Goal: Transaction & Acquisition: Purchase product/service

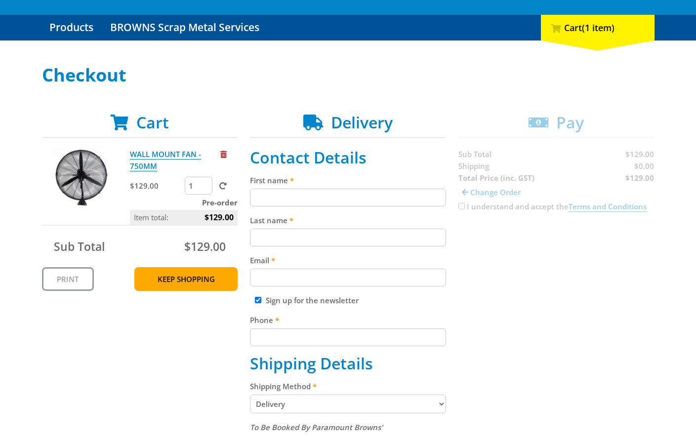
scroll to position [88, 0]
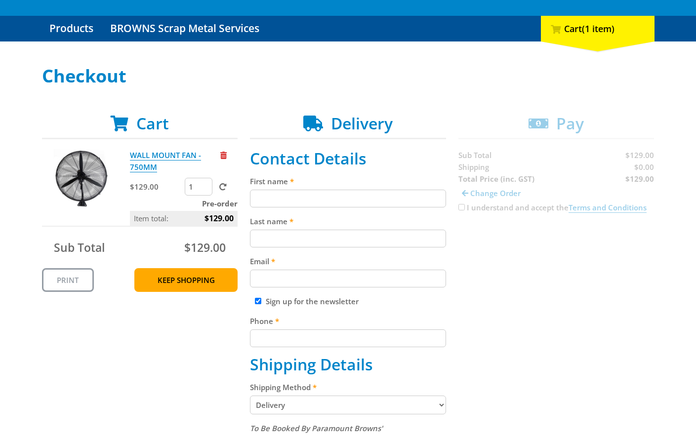
click at [348, 198] on input "First name" at bounding box center [348, 199] width 196 height 18
paste input "[PERSON_NAME]"
type input "[PERSON_NAME]"
click at [301, 236] on input "Last name" at bounding box center [348, 239] width 196 height 18
paste input "[PERSON_NAME]"
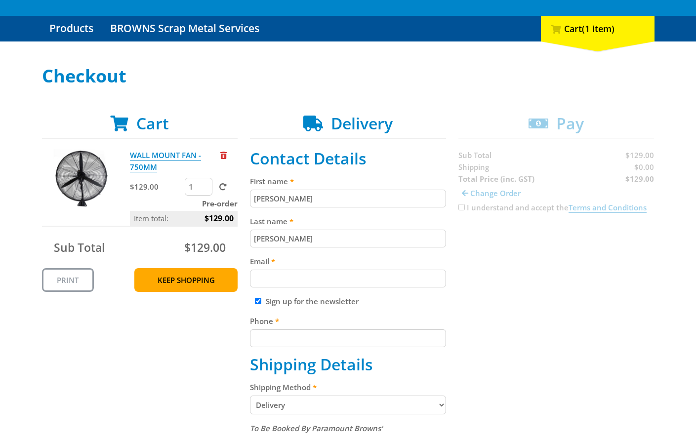
type input "[PERSON_NAME]"
click at [337, 274] on input "Email" at bounding box center [348, 279] width 196 height 18
paste input "[EMAIL_ADDRESS][DOMAIN_NAME]"
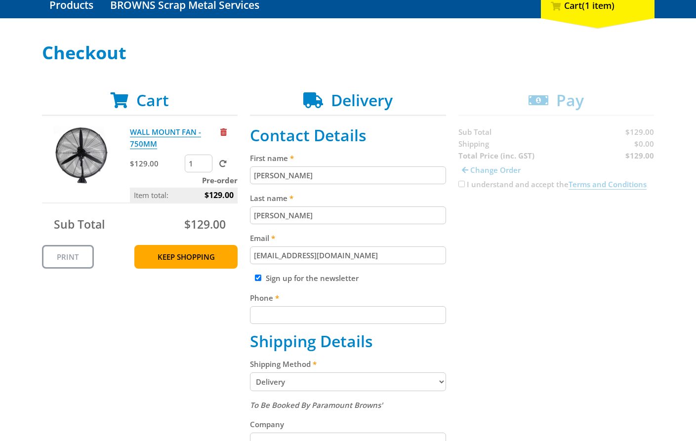
scroll to position [121, 0]
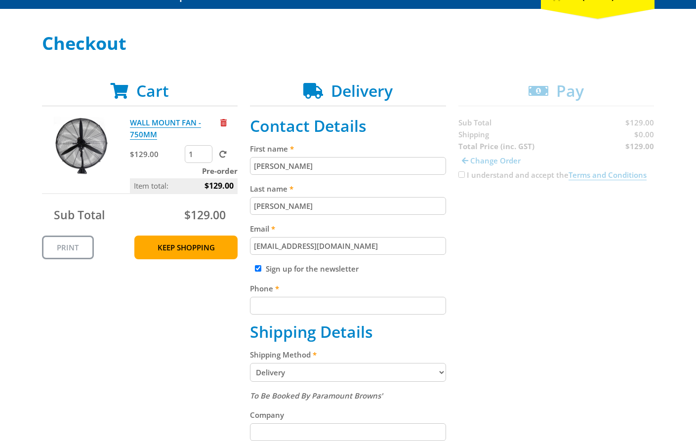
type input "[EMAIL_ADDRESS][DOMAIN_NAME]"
click at [323, 302] on input "Phone" at bounding box center [348, 306] width 196 height 18
paste input "[PHONE_NUMBER]"
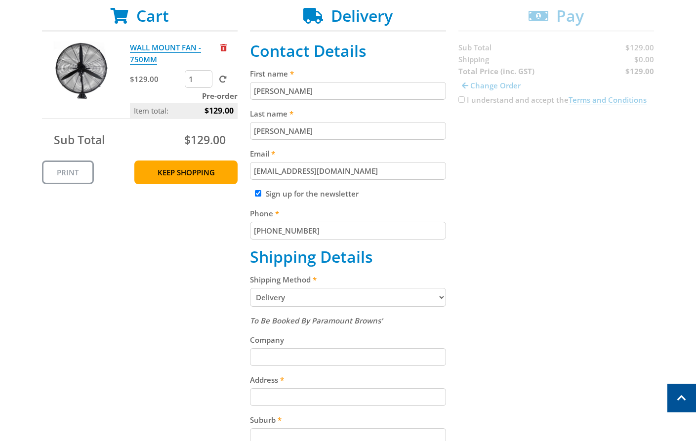
scroll to position [199, 0]
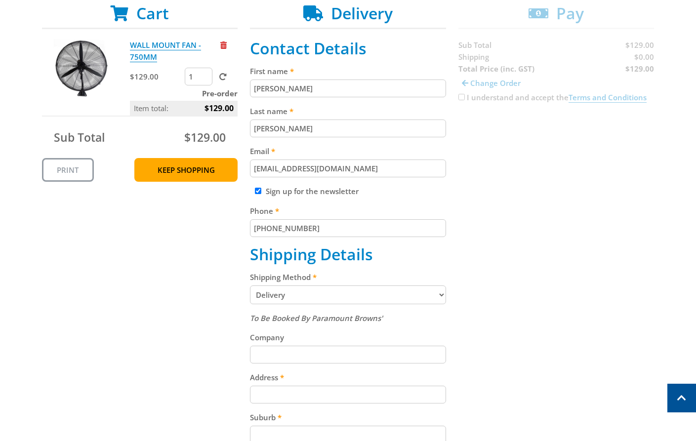
type input "[PHONE_NUMBER]"
click at [399, 294] on select "Pickup from Gepps Cross Delivery" at bounding box center [348, 295] width 196 height 19
click at [438, 296] on select "Pickup from Gepps Cross Delivery" at bounding box center [348, 295] width 196 height 19
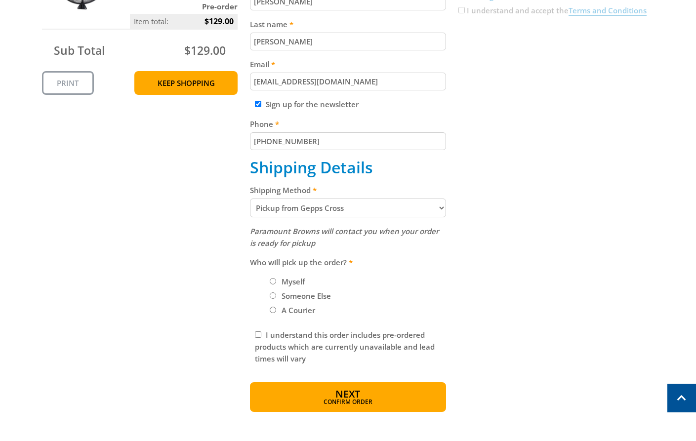
scroll to position [286, 0]
click at [421, 212] on select "Pickup from Gepps Cross Delivery" at bounding box center [348, 207] width 196 height 19
select select "Delivery"
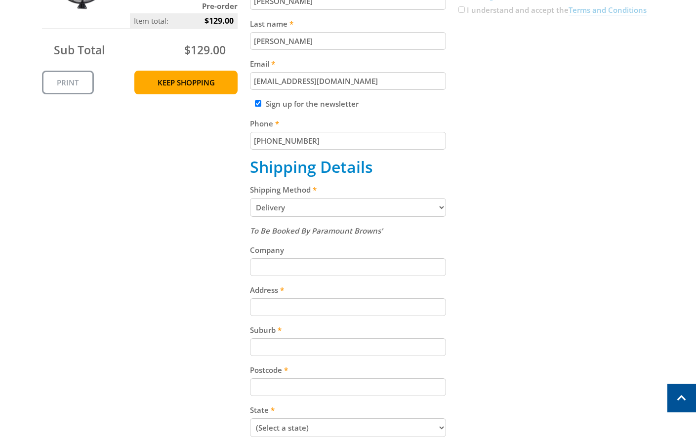
click at [319, 310] on input "Address" at bounding box center [348, 307] width 196 height 18
paste input "[STREET_ADDRESS]"
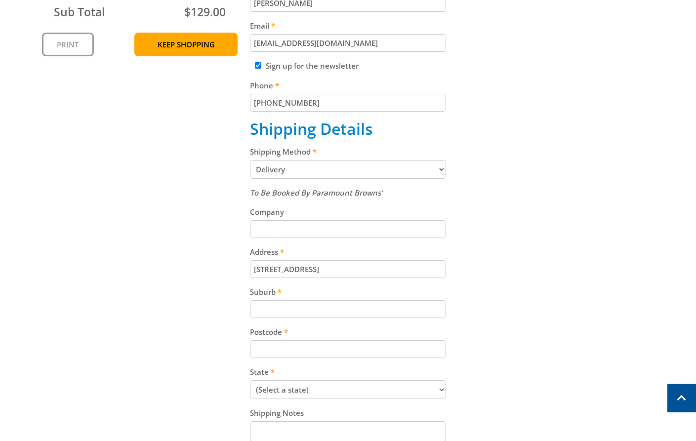
scroll to position [351, 0]
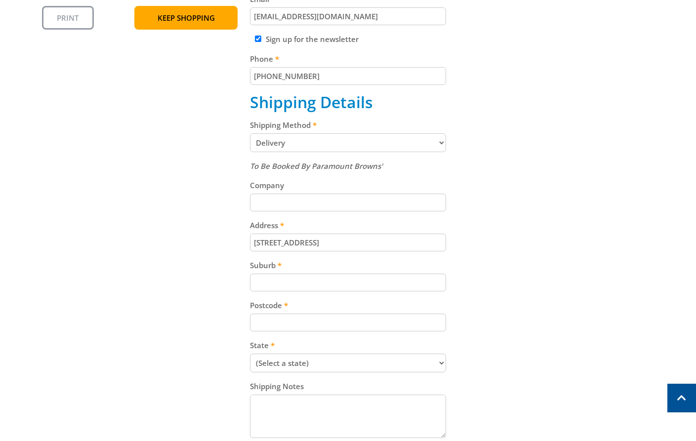
type input "[STREET_ADDRESS]"
click at [281, 283] on input "Suburb" at bounding box center [348, 283] width 196 height 18
paste input "Gepps Cross"
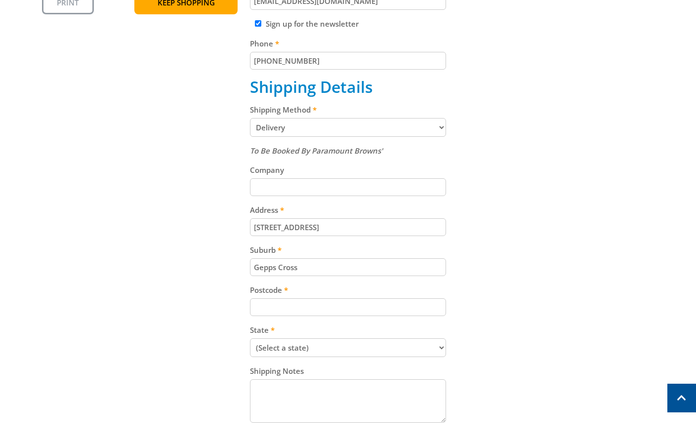
scroll to position [367, 0]
type input "Gepps Cross"
click at [317, 304] on input "Postcode" at bounding box center [348, 307] width 196 height 18
paste input "5094"
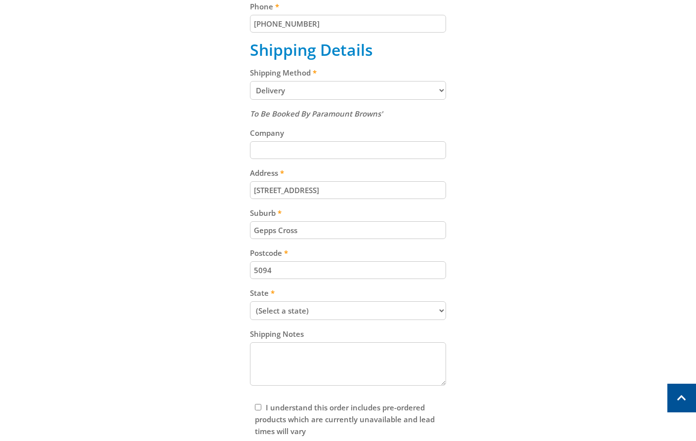
scroll to position [407, 0]
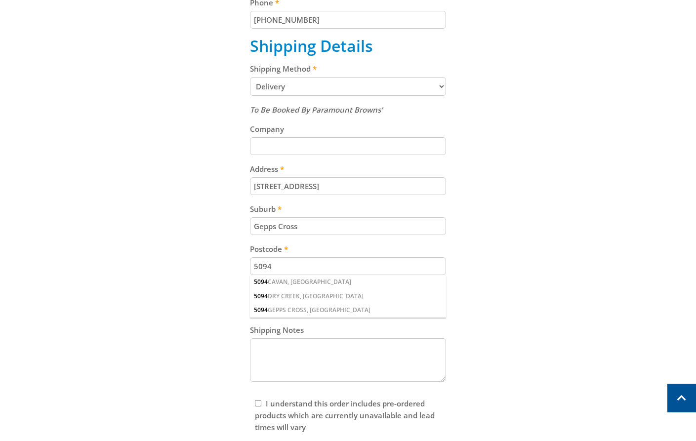
type input "5094"
click at [526, 290] on div "Cart WALL MOUNT FAN - 750MM $129.00 1 Pre-order Item total: $129.00 Sub Total $…" at bounding box center [348, 137] width 613 height 685
click at [351, 308] on select "(Select a state) [GEOGRAPHIC_DATA] [GEOGRAPHIC_DATA] [GEOGRAPHIC_DATA] [GEOGRAP…" at bounding box center [348, 306] width 196 height 19
select select "SA"
click at [250, 297] on select "(Select a state) [GEOGRAPHIC_DATA] [GEOGRAPHIC_DATA] [GEOGRAPHIC_DATA] [GEOGRAP…" at bounding box center [348, 306] width 196 height 19
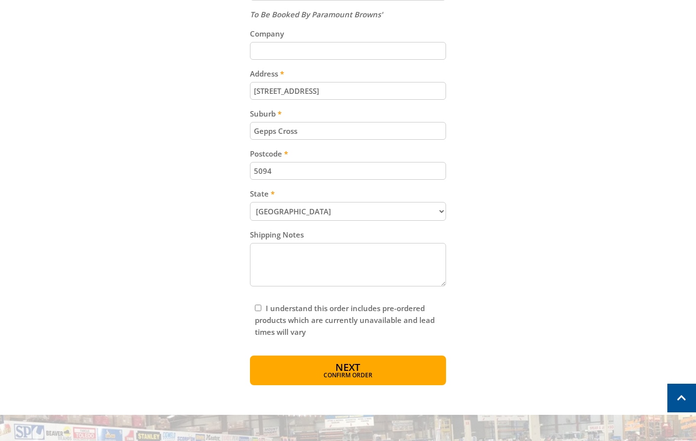
scroll to position [556, 0]
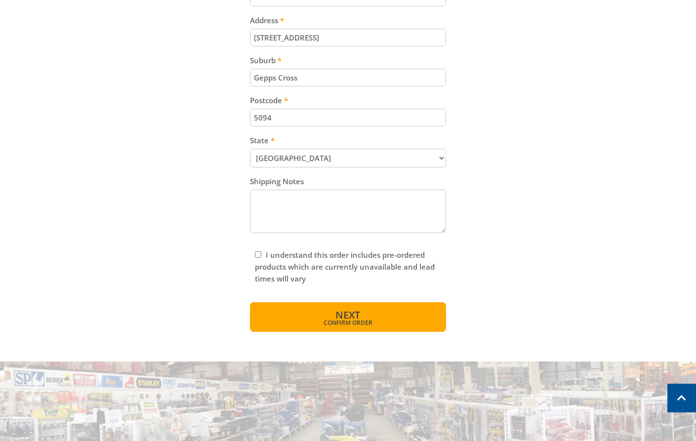
click at [392, 324] on span "Confirm order" at bounding box center [348, 323] width 154 height 6
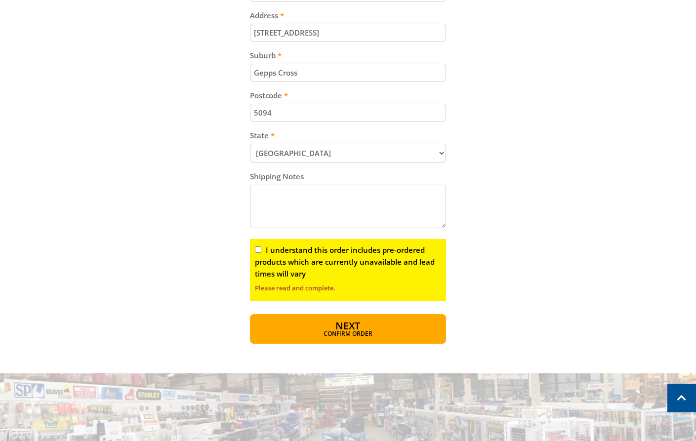
scroll to position [566, 0]
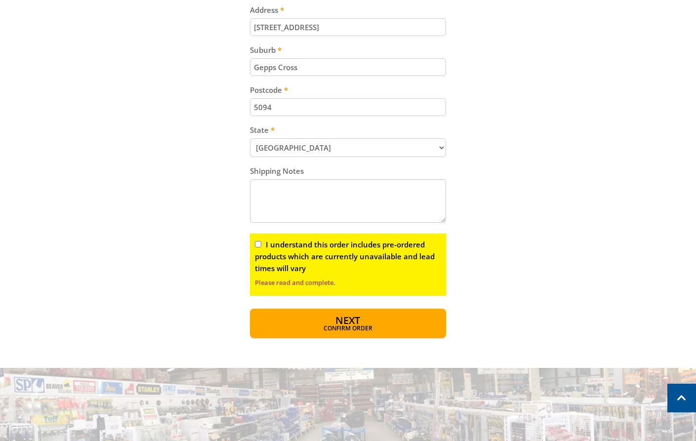
click at [258, 246] on input "I understand this order includes pre-ordered products which are currently unava…" at bounding box center [258, 244] width 6 height 6
checkbox input "true"
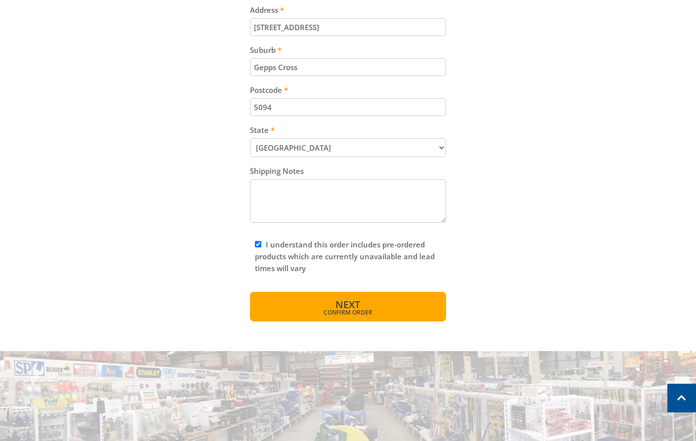
click at [370, 312] on span "Confirm order" at bounding box center [348, 313] width 154 height 6
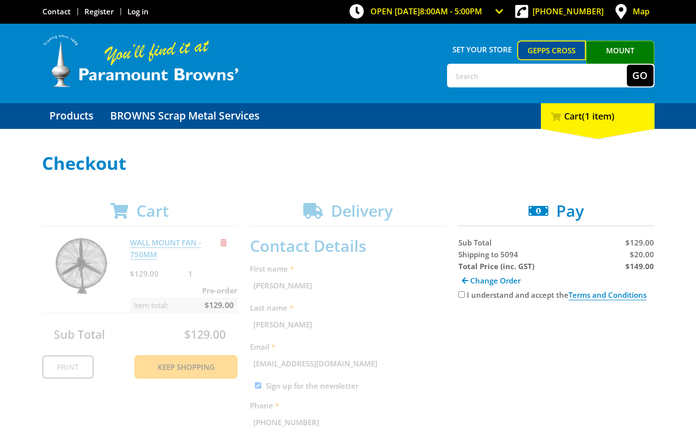
scroll to position [0, 0]
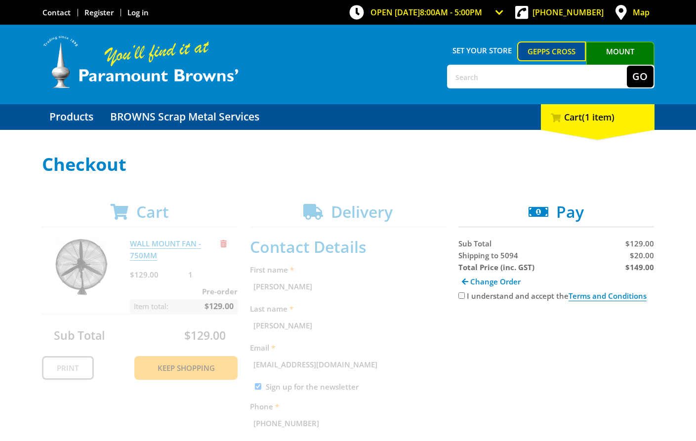
click at [634, 266] on strong "$149.00" at bounding box center [640, 267] width 29 height 10
copy strong "149.00"
click at [647, 254] on span "$20.00" at bounding box center [642, 256] width 24 height 10
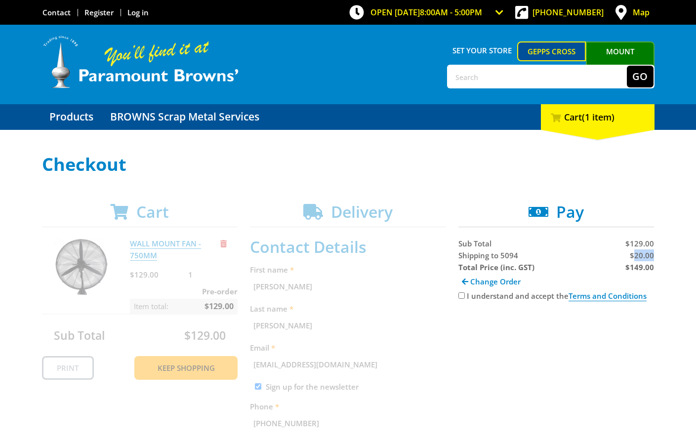
copy span "20.00"
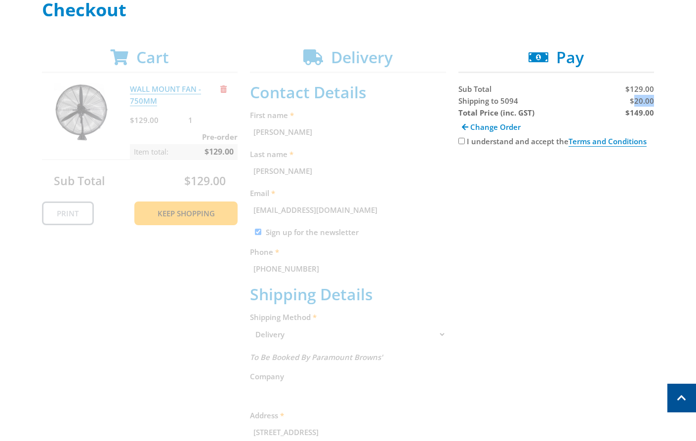
scroll to position [77, 0]
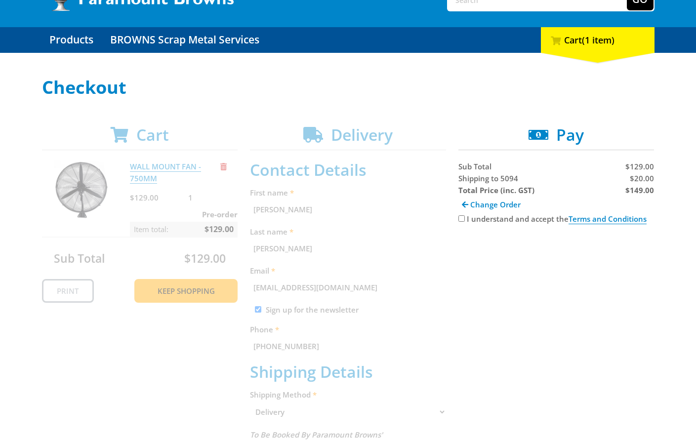
click at [635, 191] on strong "$149.00" at bounding box center [640, 190] width 29 height 10
copy strong "149.00"
